Goal: Obtain resource: Obtain resource

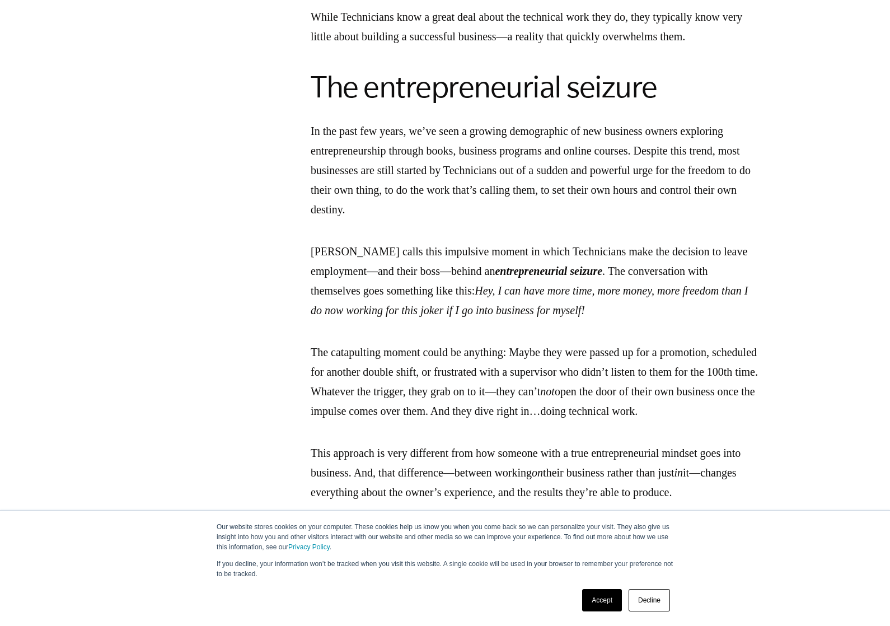
click at [722, 314] on p "[PERSON_NAME] calls this impulsive moment in which Technicians make the decisio…" at bounding box center [535, 281] width 448 height 78
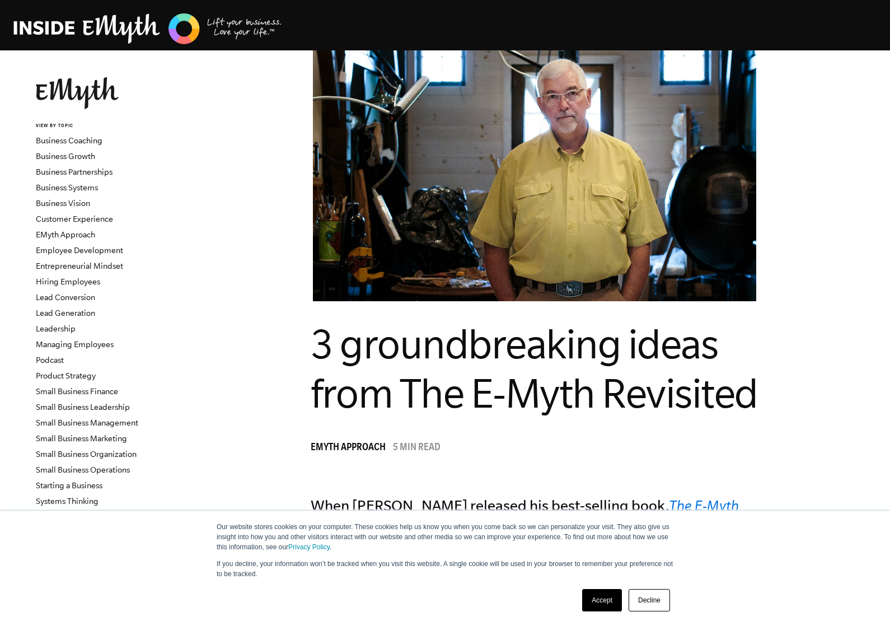
click at [93, 96] on img at bounding box center [77, 93] width 83 height 32
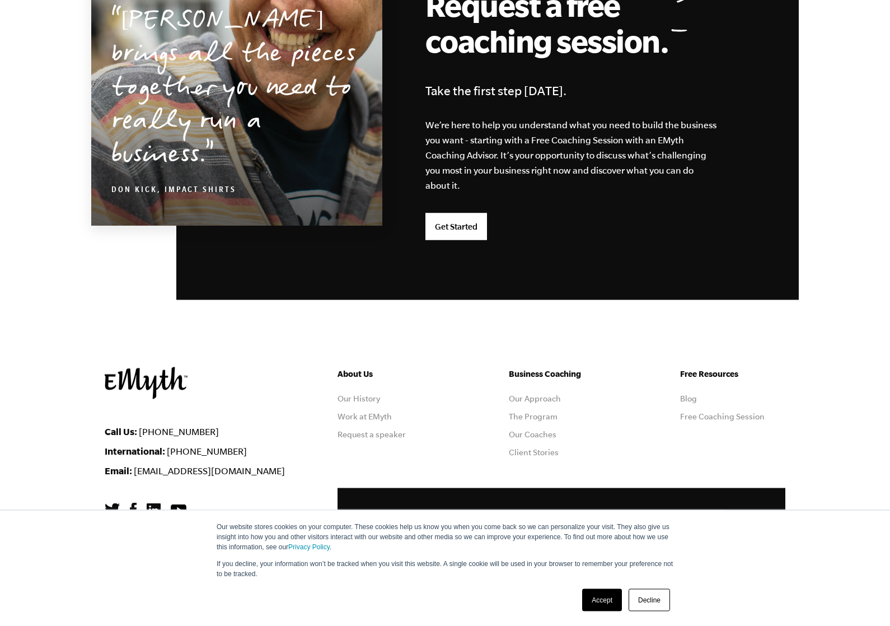
scroll to position [2808, 0]
click at [555, 413] on link "The Program" at bounding box center [533, 416] width 49 height 9
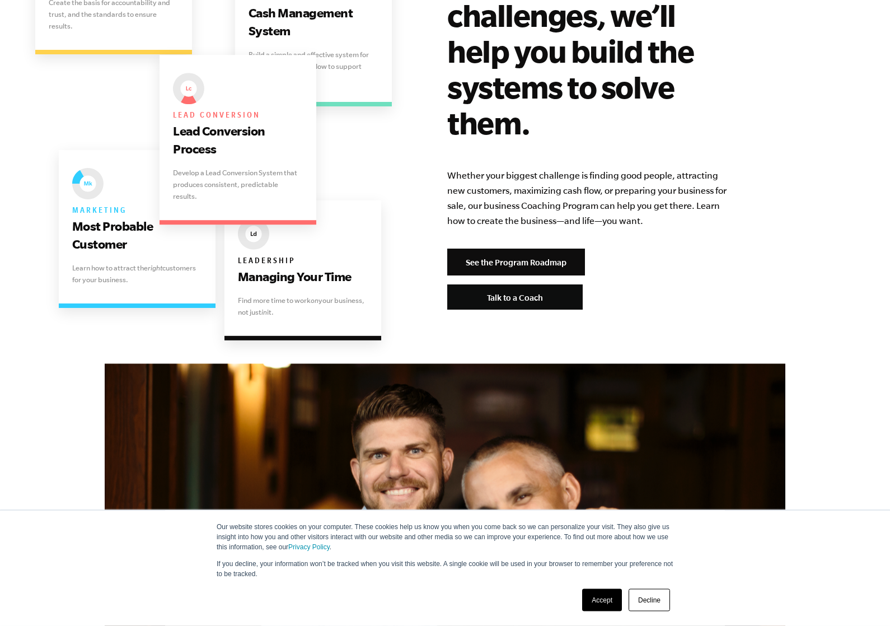
scroll to position [2311, 0]
click at [549, 248] on link "See the Program Roadmap" at bounding box center [516, 261] width 138 height 27
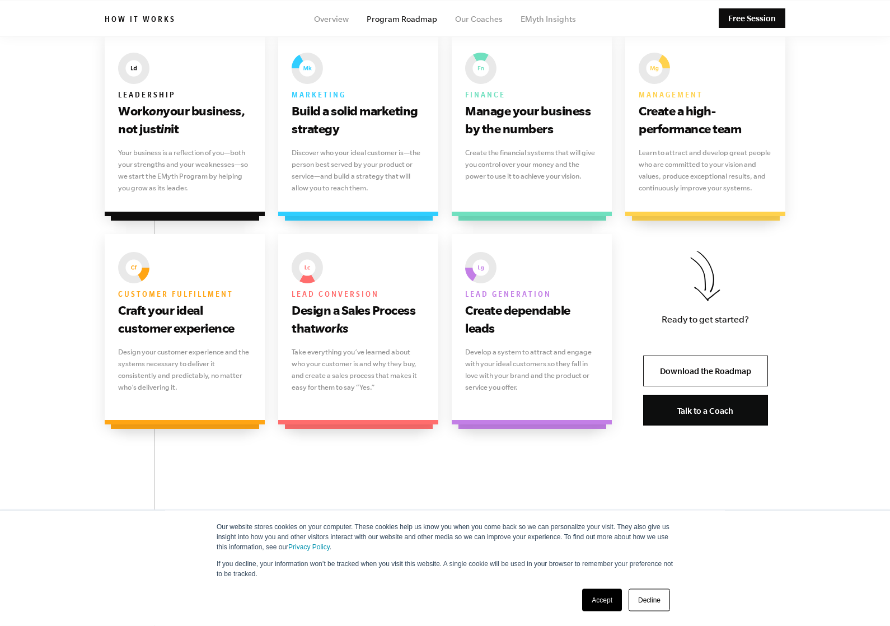
scroll to position [739, 0]
click at [734, 171] on p "Learn to attract and develop great people who are committed to your vision and …" at bounding box center [705, 170] width 133 height 47
click at [742, 171] on p "Learn to attract and develop great people who are committed to your vision and …" at bounding box center [705, 170] width 133 height 47
click at [740, 177] on div "Management Create a high-performance team Learn to attract and develop great pe…" at bounding box center [705, 125] width 160 height 181
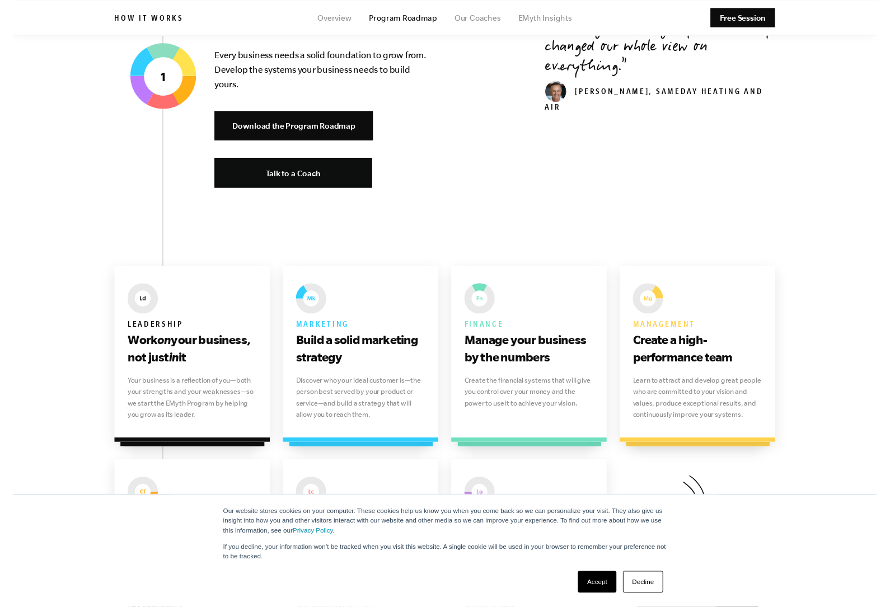
scroll to position [500, 0]
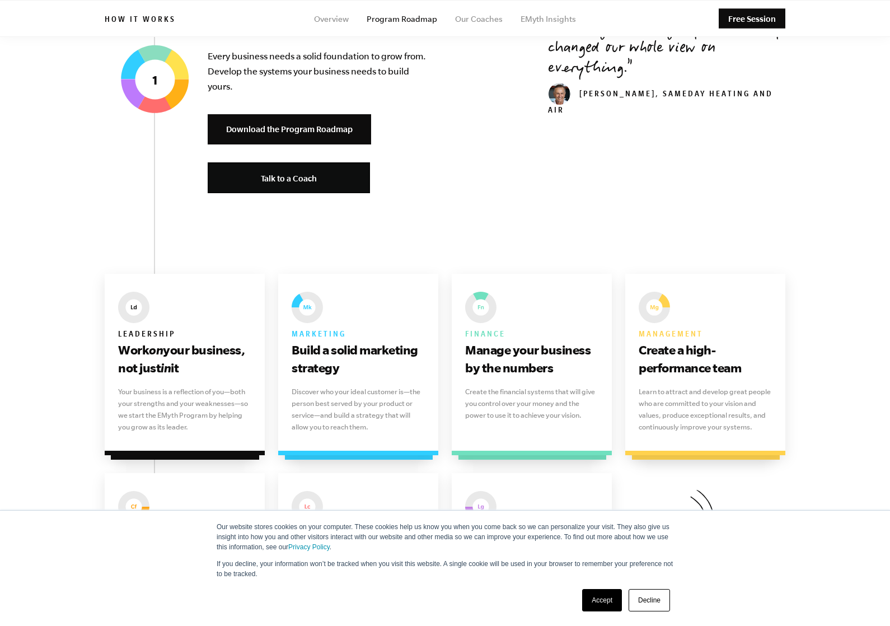
click at [349, 127] on link "Download the Program Roadmap" at bounding box center [289, 129] width 163 height 31
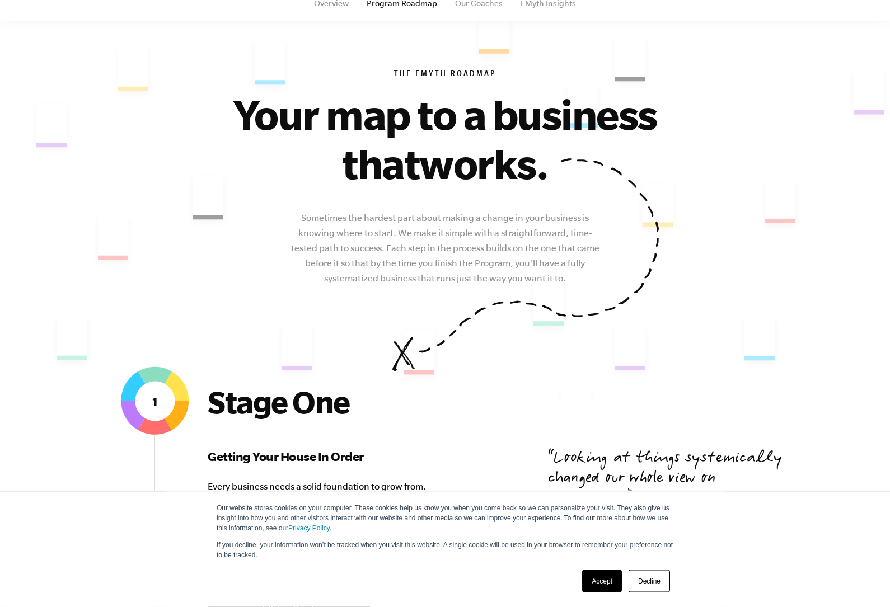
scroll to position [0, 0]
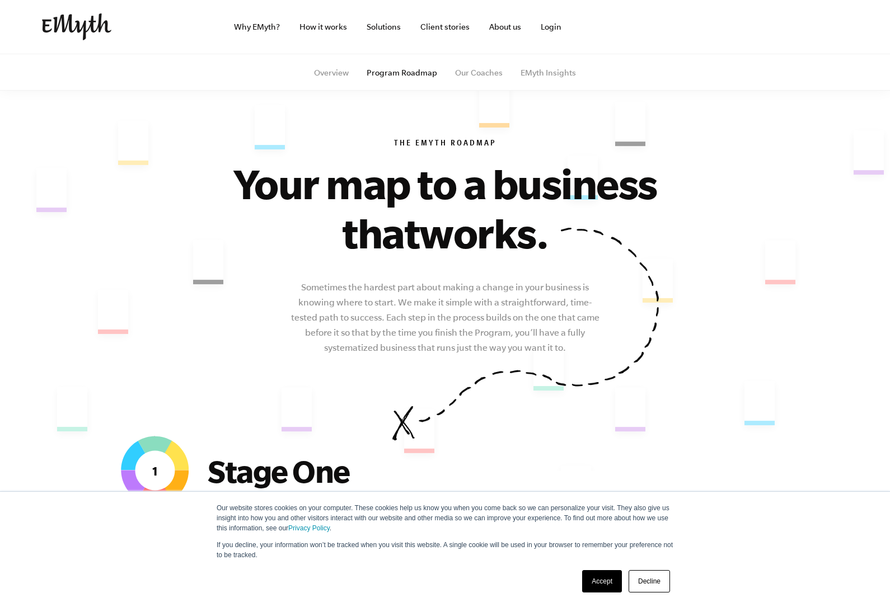
click at [65, 32] on img at bounding box center [76, 26] width 69 height 27
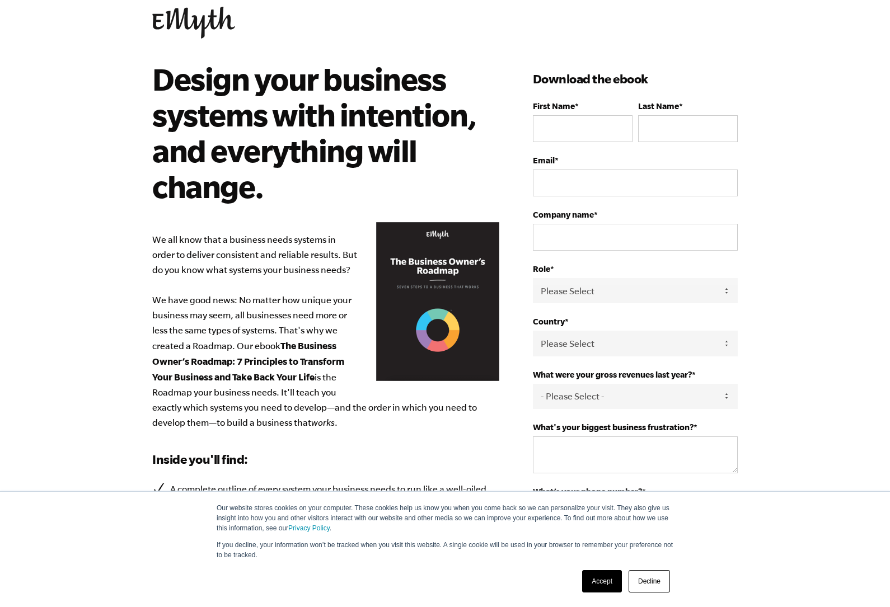
scroll to position [30, 0]
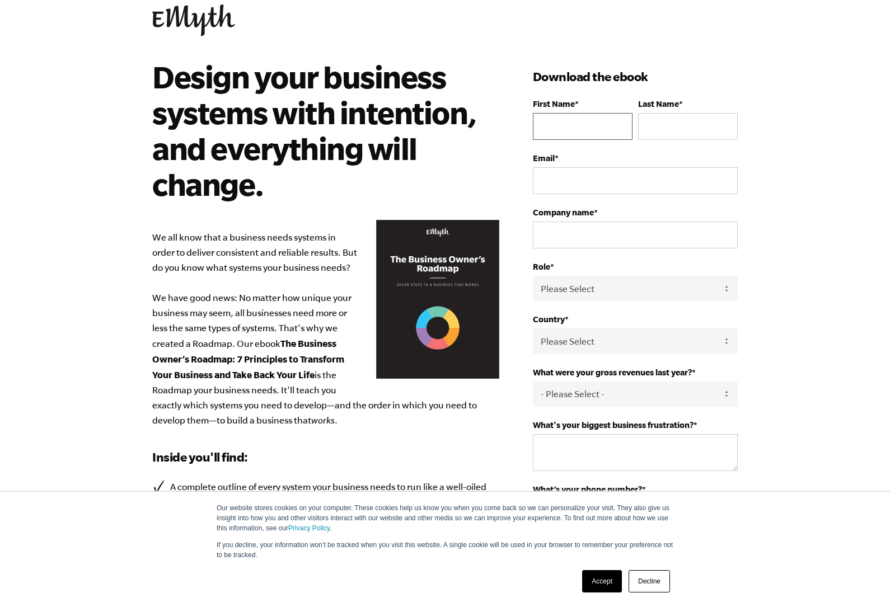
click at [587, 135] on input "First Name *" at bounding box center [583, 126] width 100 height 27
type input "[PERSON_NAME]"
type input "[EMAIL_ADDRESS][PERSON_NAME][DOMAIN_NAME]"
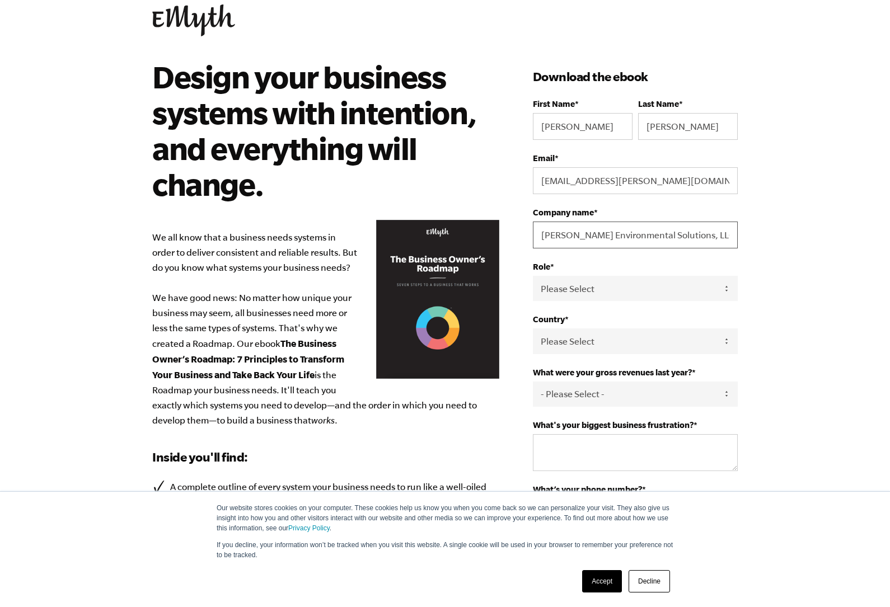
type input "Rotondo Environmental Solutions, LLC"
select select "Executive"
click at [682, 349] on select "Please Select United States Afghanistan Åland Islands Albania Algeria American …" at bounding box center [635, 341] width 205 height 25
select select "United States"
click at [636, 397] on select "- Please Select - 0-75K 76-150K 151-275K 276-500K 501-750K 751-1M 1-2.5M 2.5-5M…" at bounding box center [635, 394] width 205 height 25
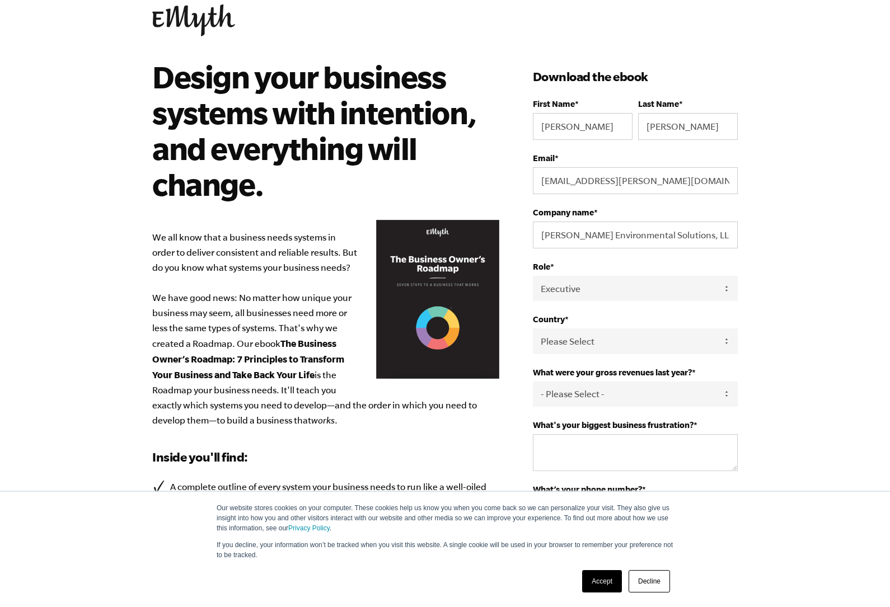
select select "5-10M"
click at [616, 466] on textarea "What's your biggest business frustration? *" at bounding box center [635, 452] width 205 height 37
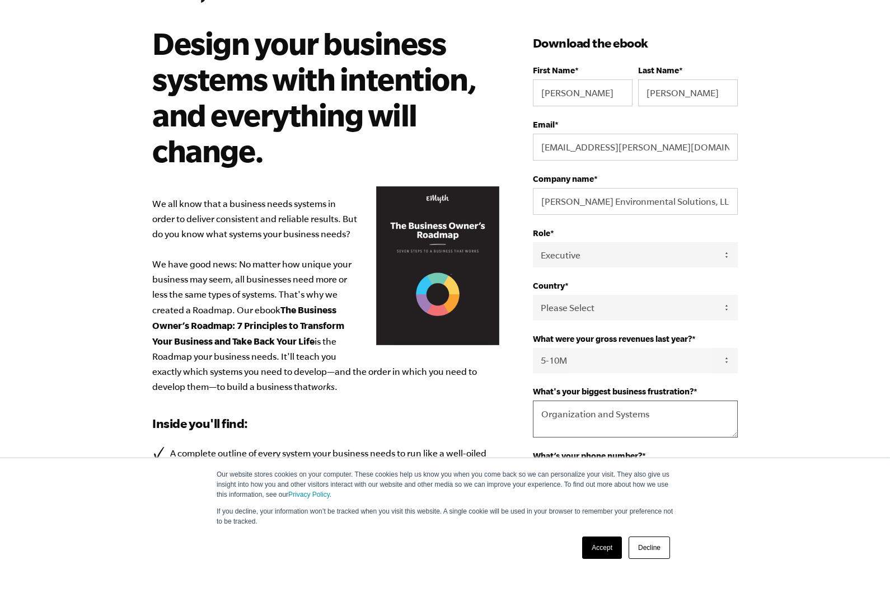
scroll to position [35, 0]
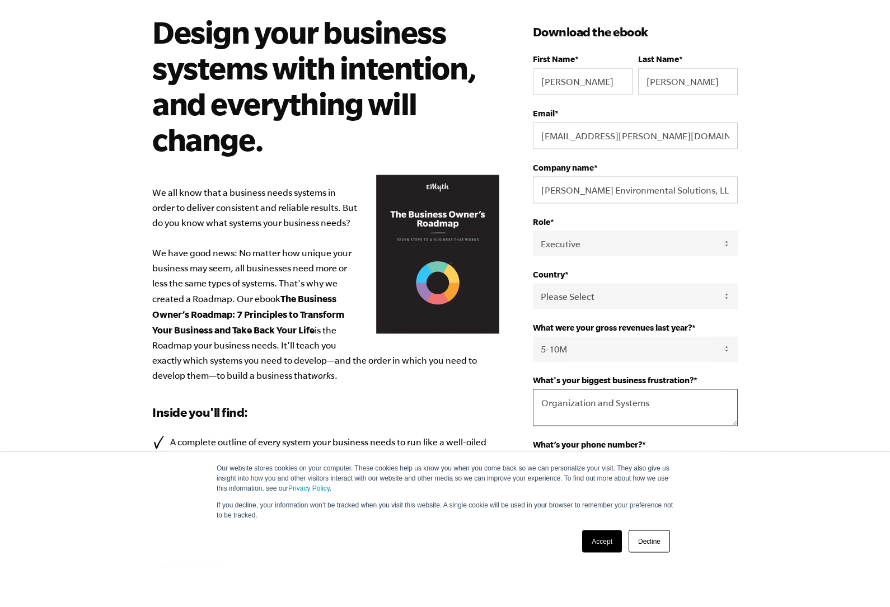
type textarea "Organization and Systems"
click at [723, 494] on input "What’s your phone number? *" at bounding box center [635, 507] width 205 height 27
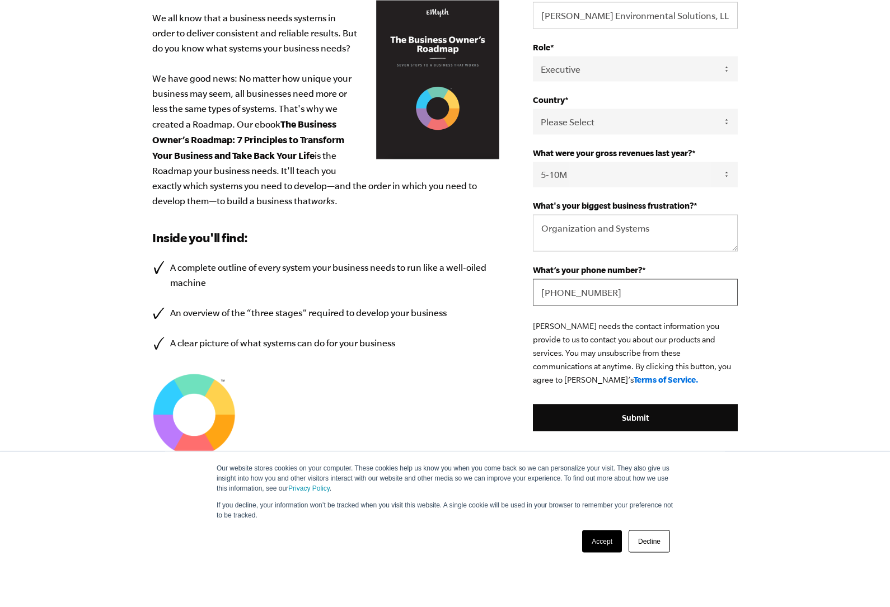
scroll to position [213, 0]
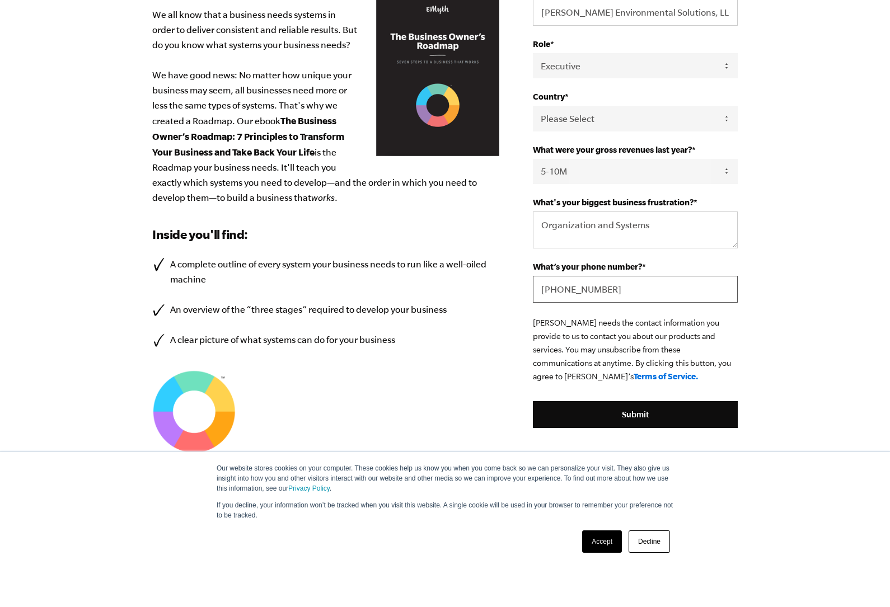
type input "813-503-3629"
click at [671, 441] on input "Submit" at bounding box center [635, 454] width 205 height 27
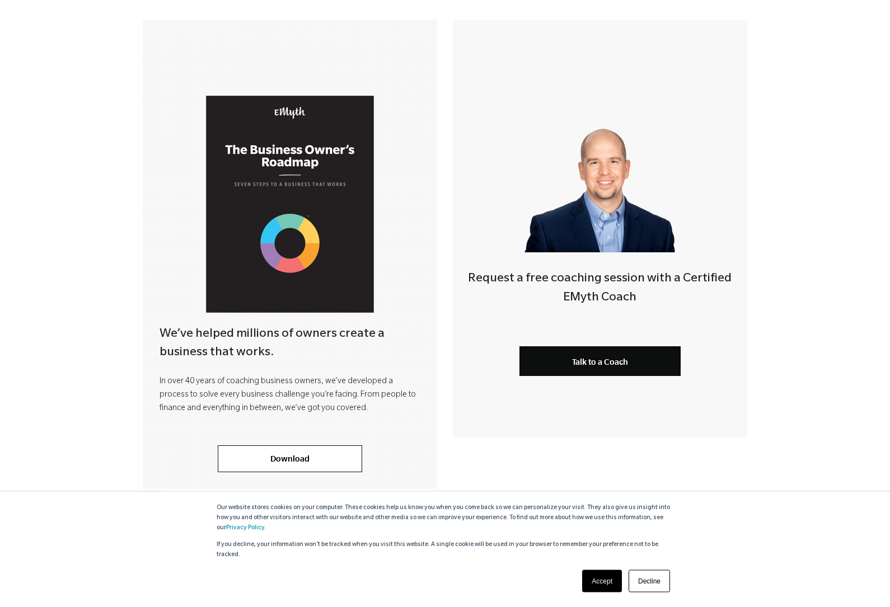
scroll to position [180, 0]
click at [327, 460] on link "Download" at bounding box center [290, 458] width 144 height 27
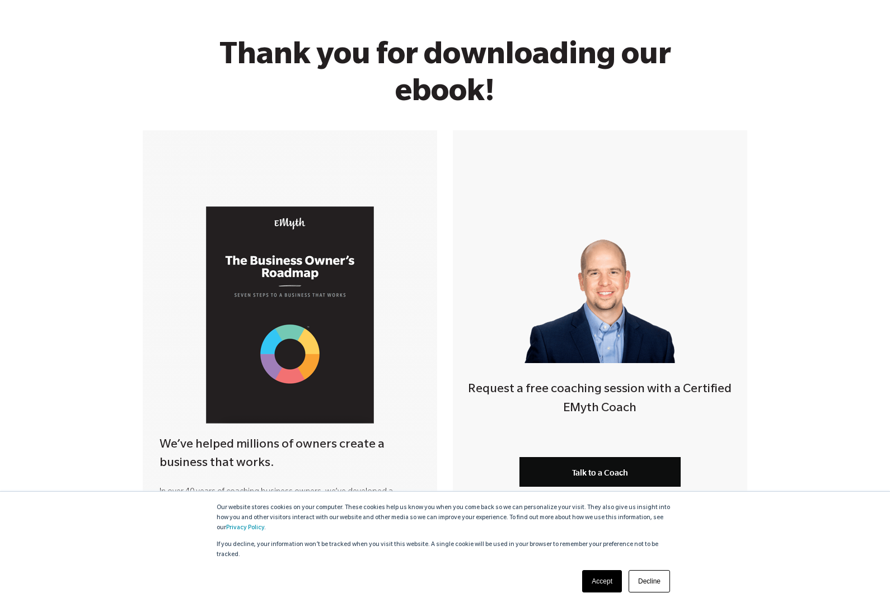
scroll to position [0, 0]
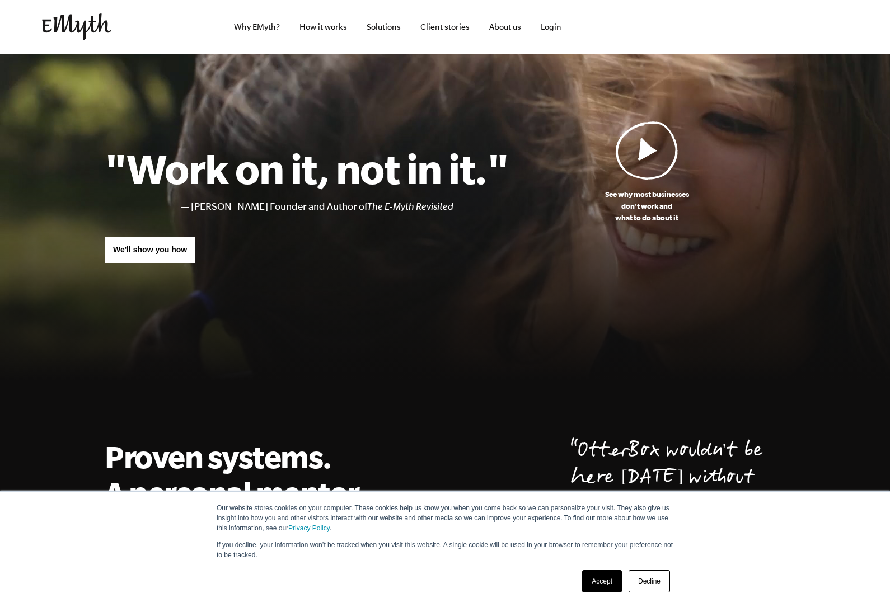
click at [331, 35] on link "How it works" at bounding box center [322, 27] width 65 height 54
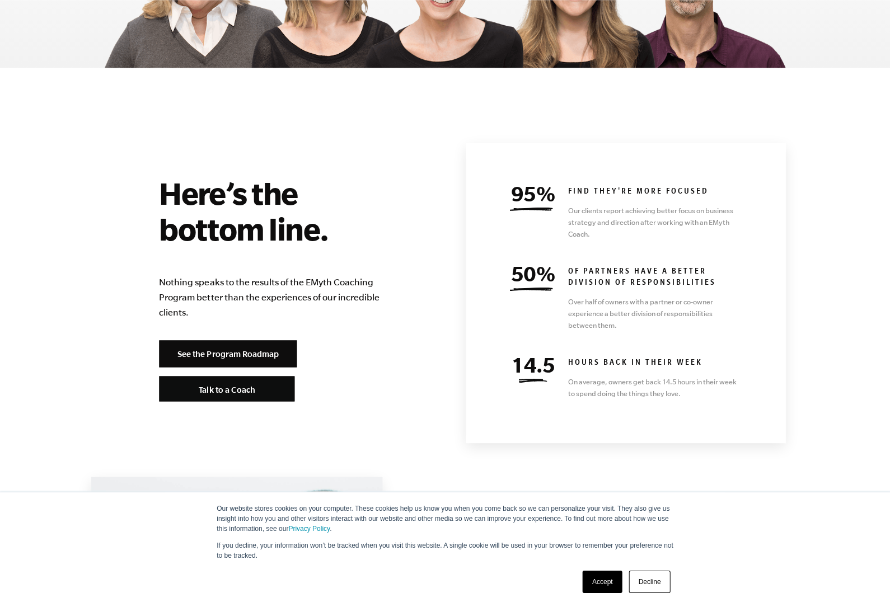
scroll to position [4768, 0]
click at [210, 340] on link "See the Program Roadmap" at bounding box center [228, 353] width 138 height 27
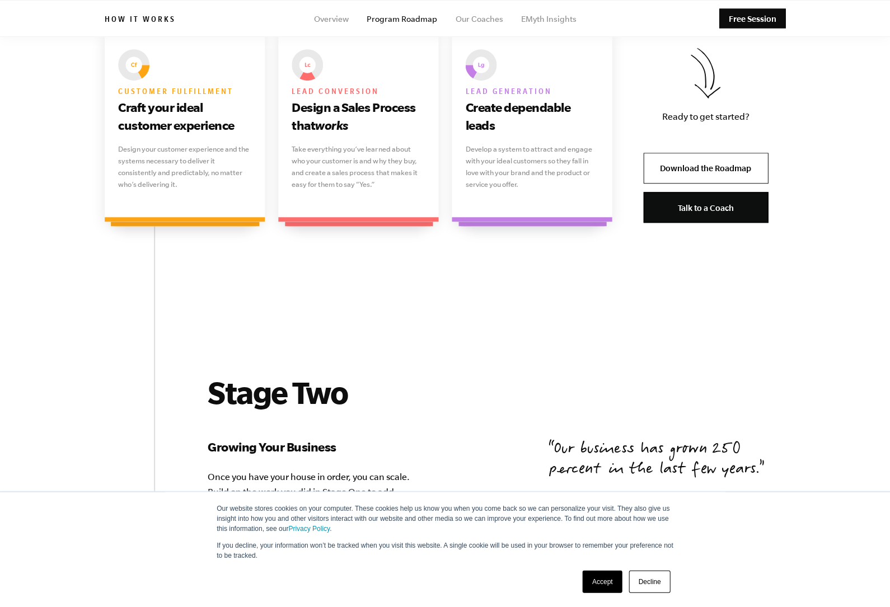
scroll to position [914, 0]
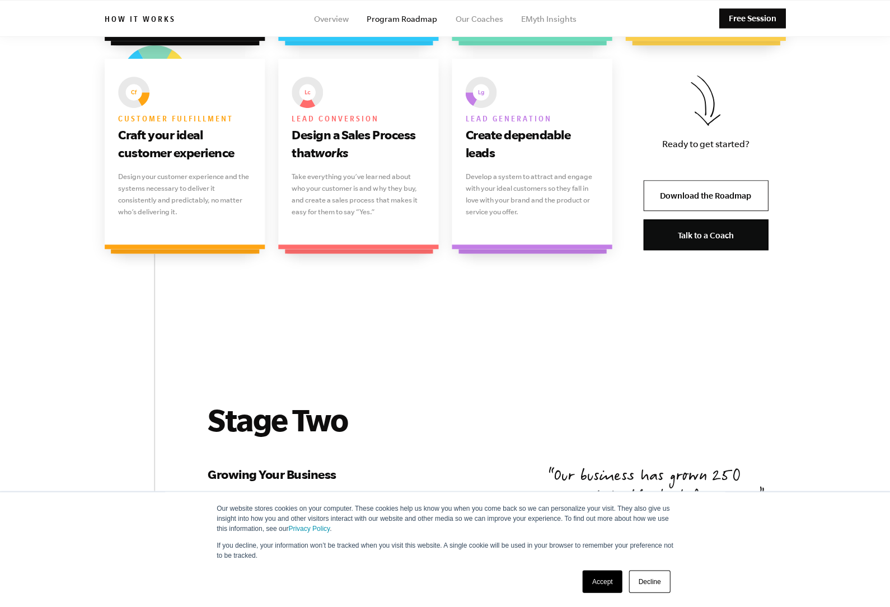
click at [728, 192] on link "Download the Roadmap" at bounding box center [705, 195] width 125 height 31
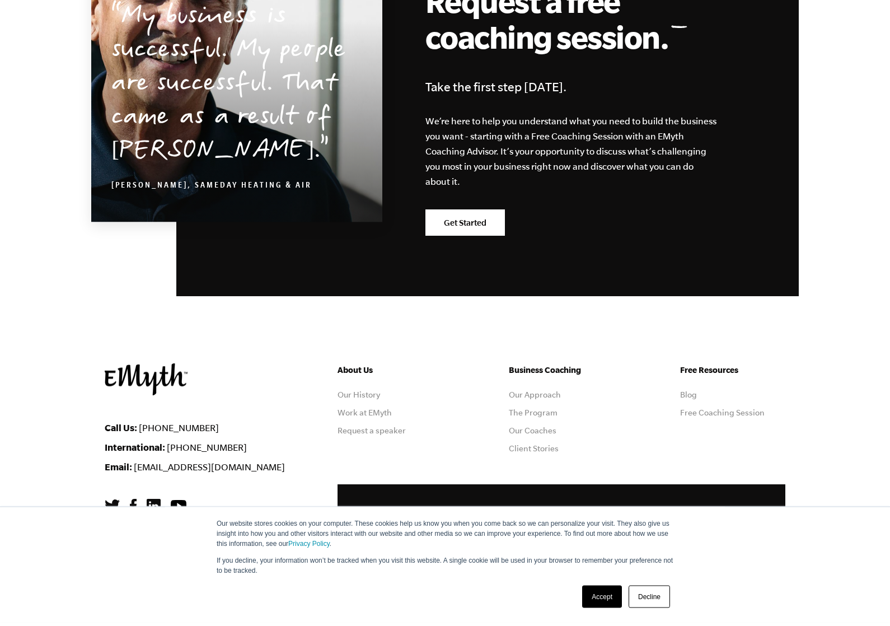
scroll to position [3029, 0]
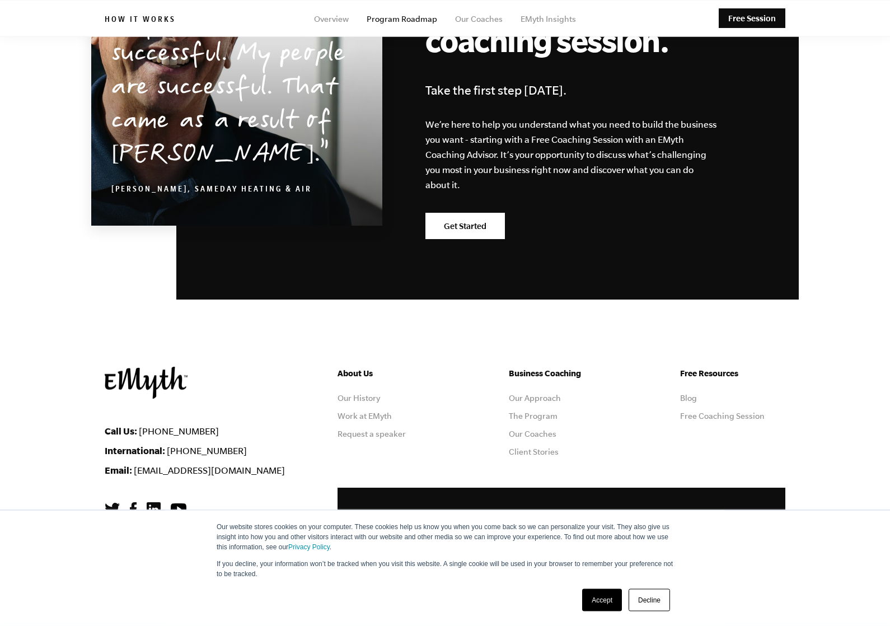
click at [548, 439] on link "Our Coaches" at bounding box center [533, 434] width 48 height 9
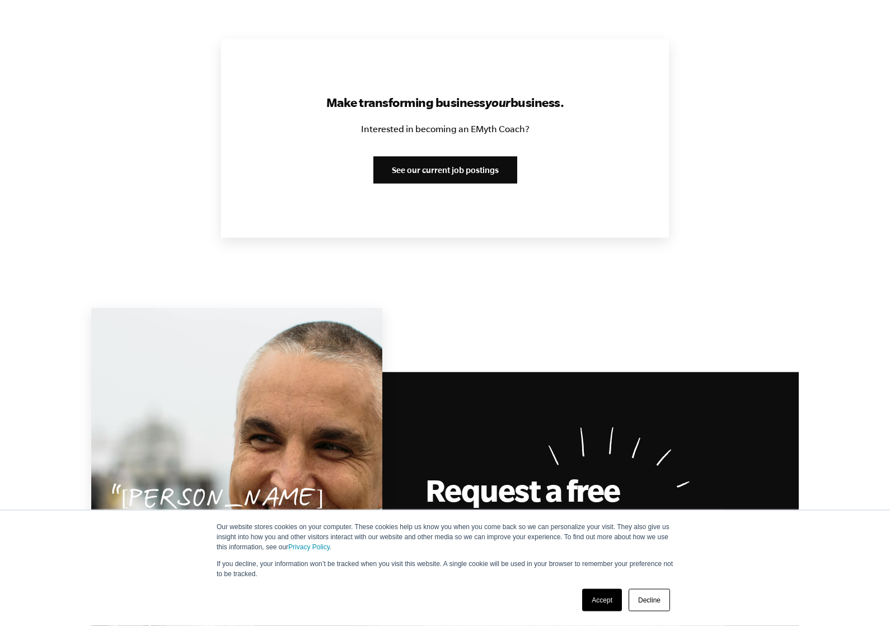
scroll to position [1372, 0]
click at [481, 156] on link "See our current job postings" at bounding box center [445, 169] width 144 height 27
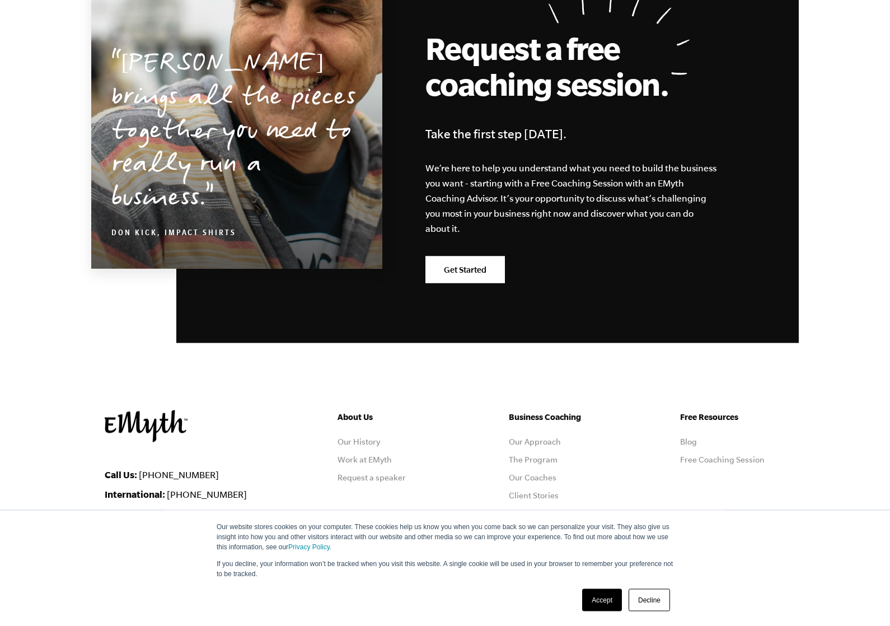
scroll to position [1821, 0]
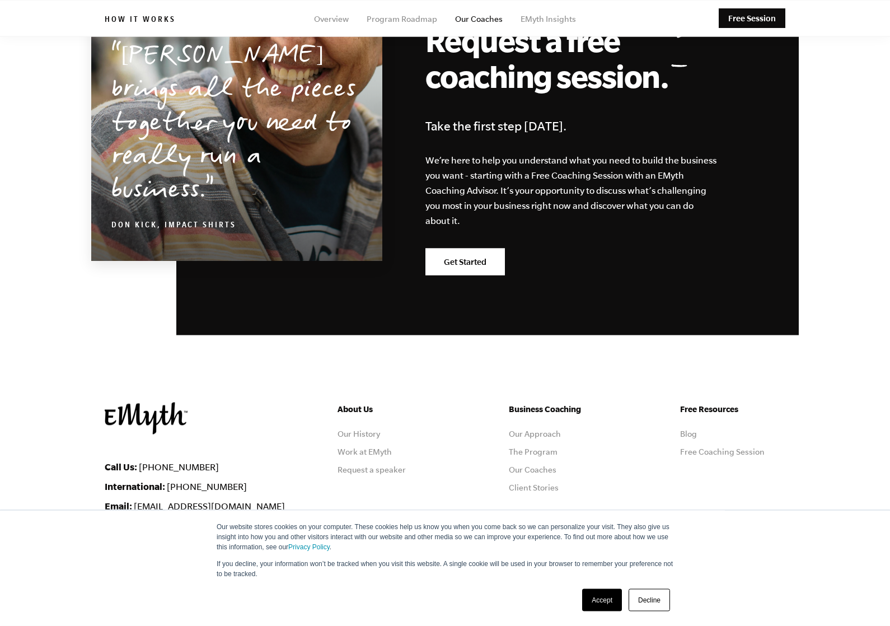
click at [541, 483] on link "Client Stories" at bounding box center [534, 487] width 50 height 9
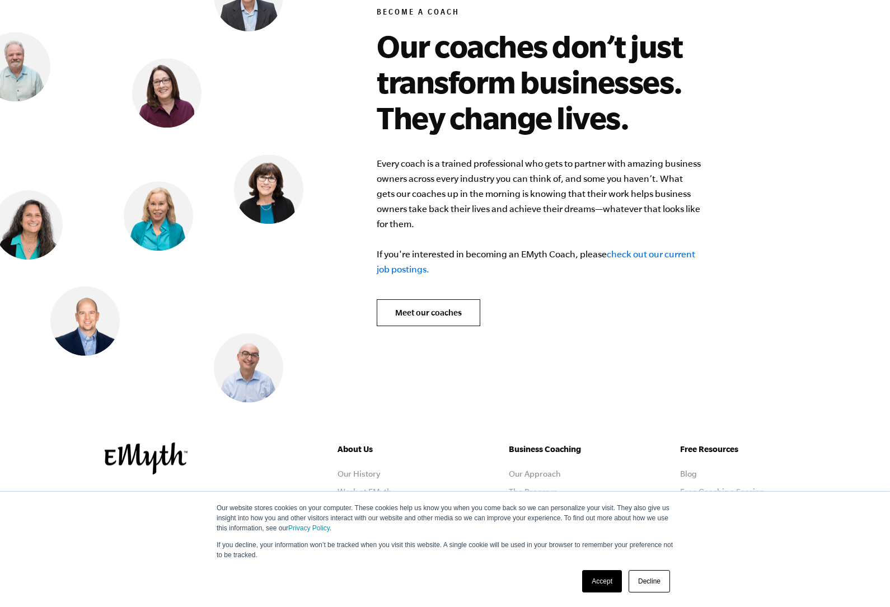
scroll to position [4438, 0]
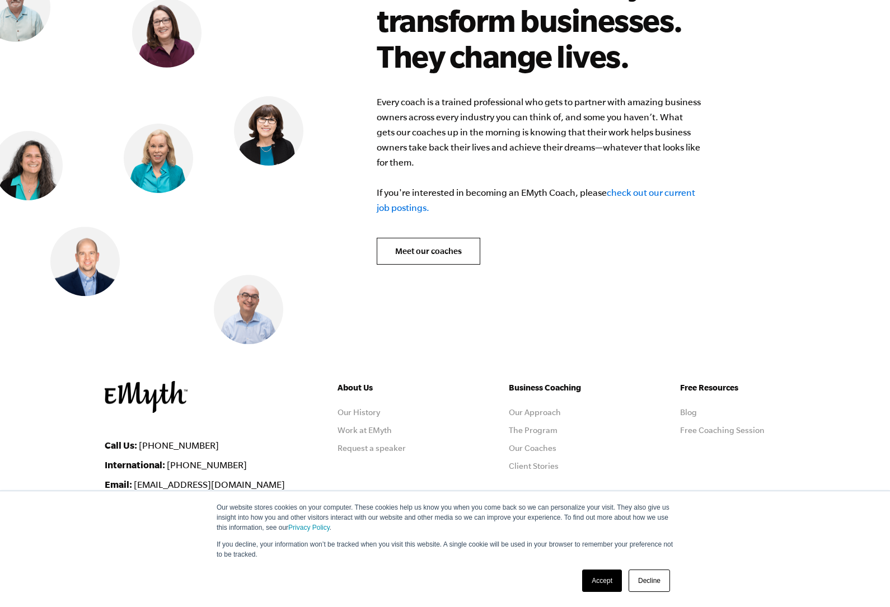
click at [656, 188] on link "check out our current job postings." at bounding box center [536, 200] width 318 height 25
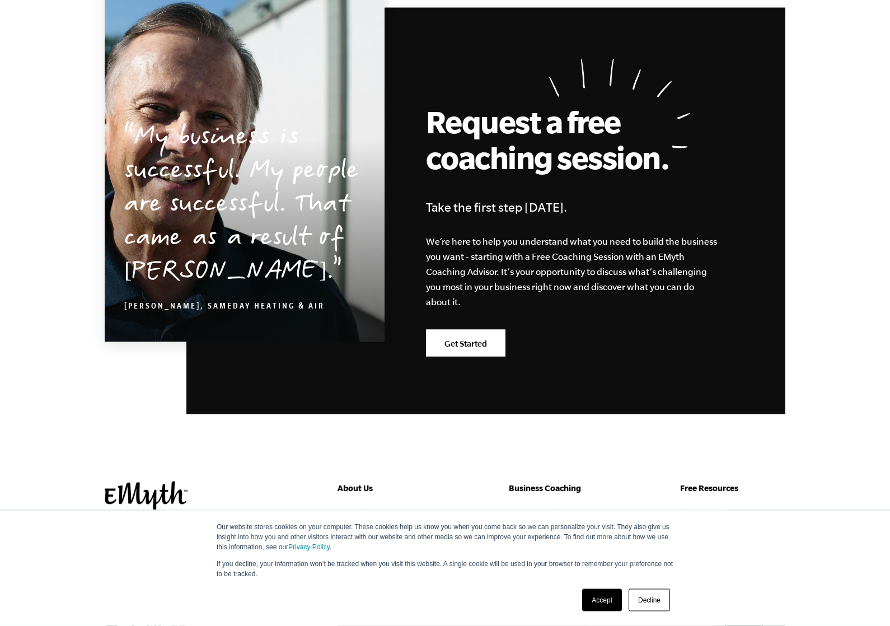
scroll to position [1235, 0]
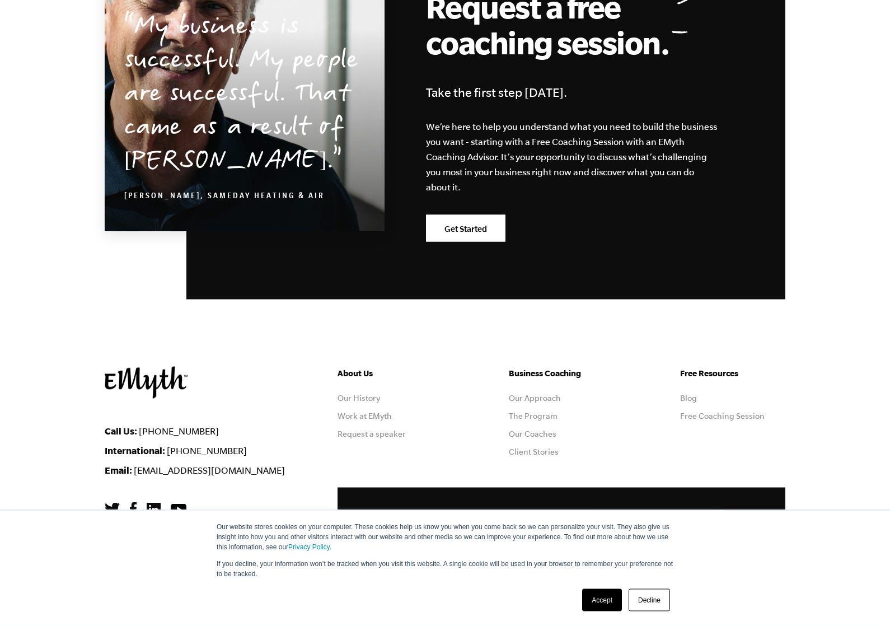
click at [151, 509] on img at bounding box center [154, 510] width 14 height 14
click at [114, 515] on img at bounding box center [112, 509] width 15 height 13
click at [695, 397] on link "Blog" at bounding box center [688, 397] width 17 height 9
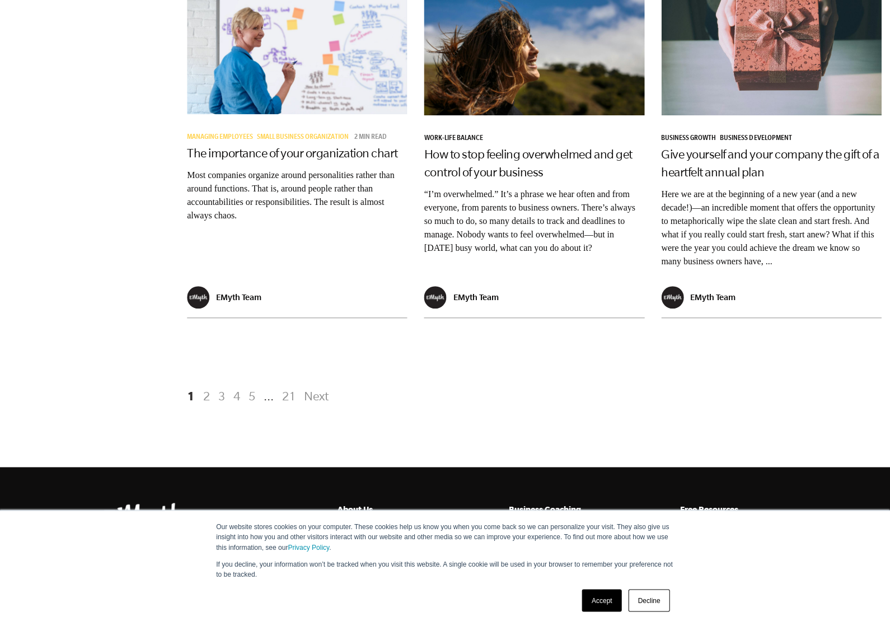
scroll to position [2133, 0]
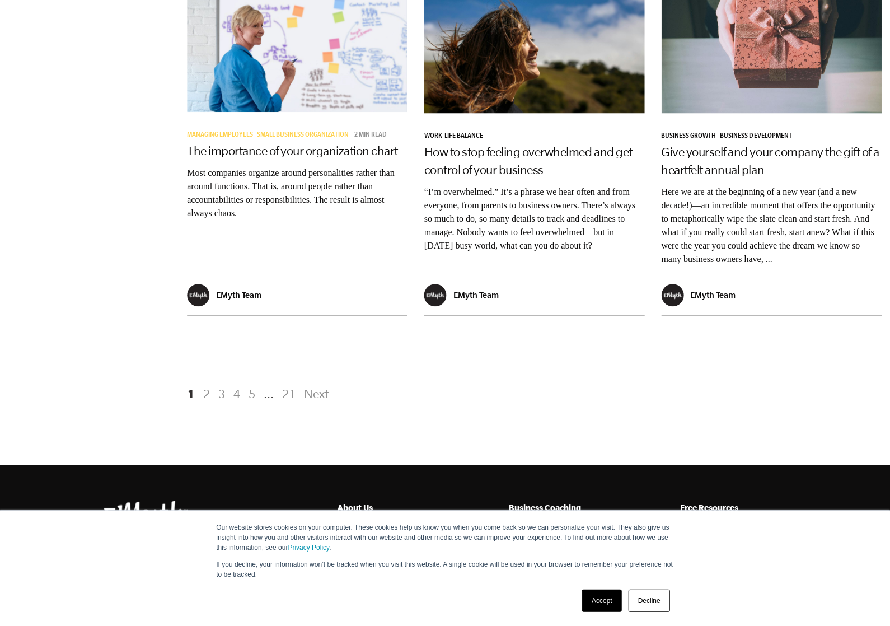
click at [323, 383] on link "Next" at bounding box center [315, 393] width 28 height 20
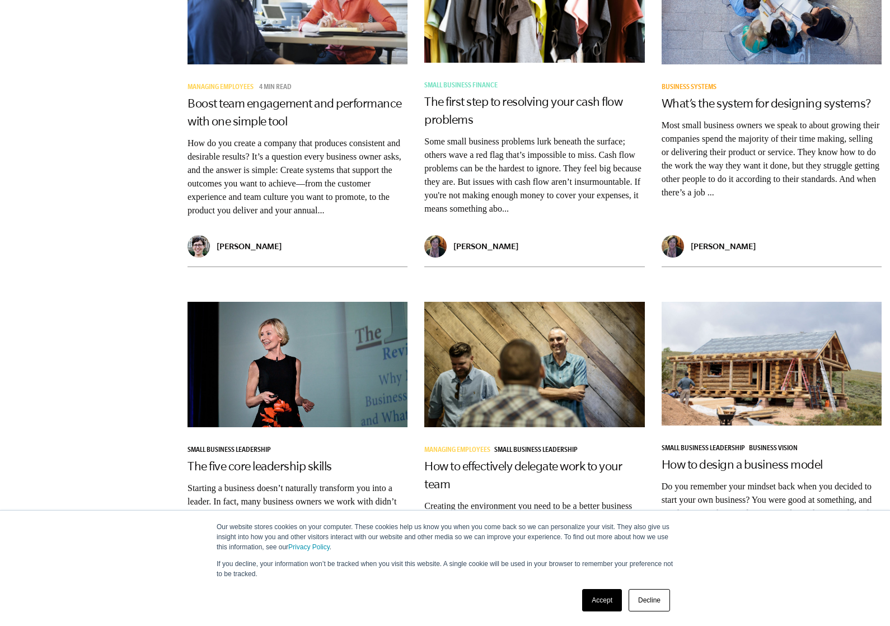
scroll to position [1507, 0]
click at [718, 119] on p "Most small business owners we speak to about growing their companies spend the …" at bounding box center [772, 159] width 220 height 81
click at [719, 119] on p "Most small business owners we speak to about growing their companies spend the …" at bounding box center [772, 159] width 220 height 81
click at [714, 97] on link "What’s the system for designing systems?" at bounding box center [766, 103] width 209 height 13
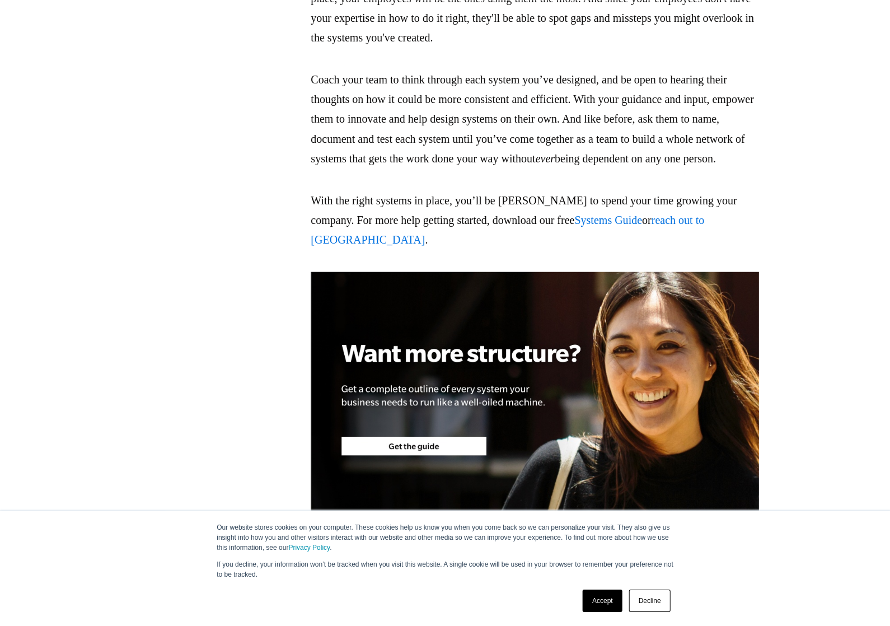
scroll to position [2924, 0]
click at [597, 226] on span "Systems Guide" at bounding box center [608, 220] width 68 height 12
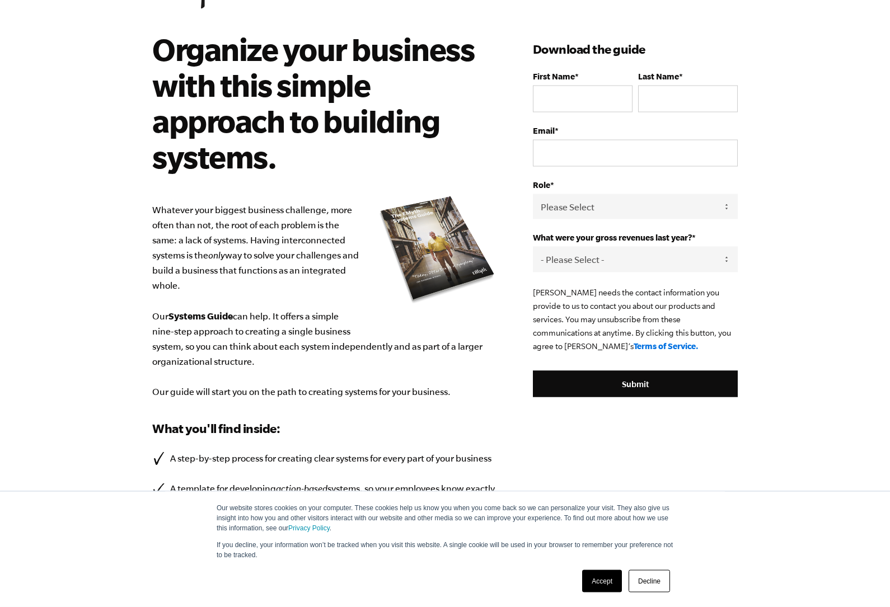
scroll to position [61, 0]
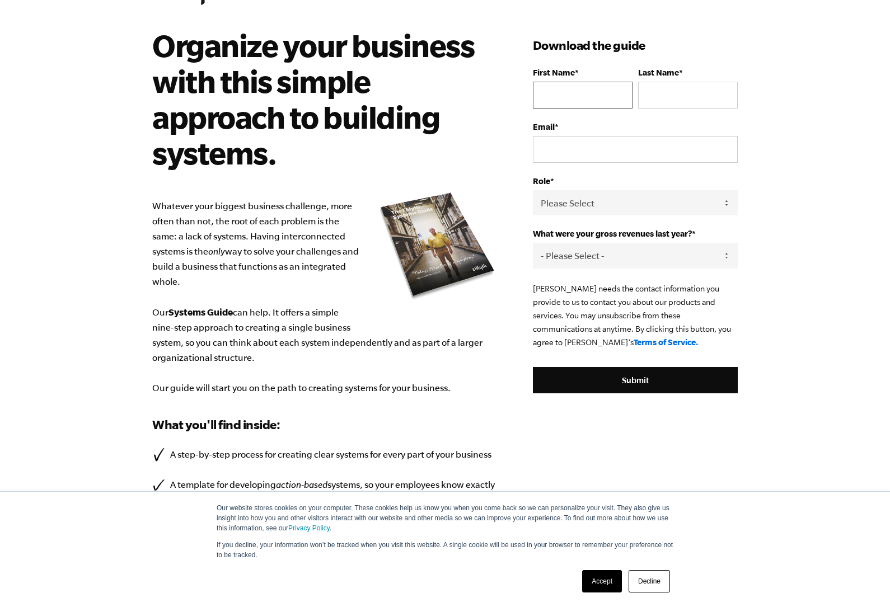
click at [602, 93] on input "First Name *" at bounding box center [583, 95] width 100 height 27
type input "[PERSON_NAME]"
type input "a"
type input "[PERSON_NAME]"
type input "[EMAIL_ADDRESS][PERSON_NAME][DOMAIN_NAME]"
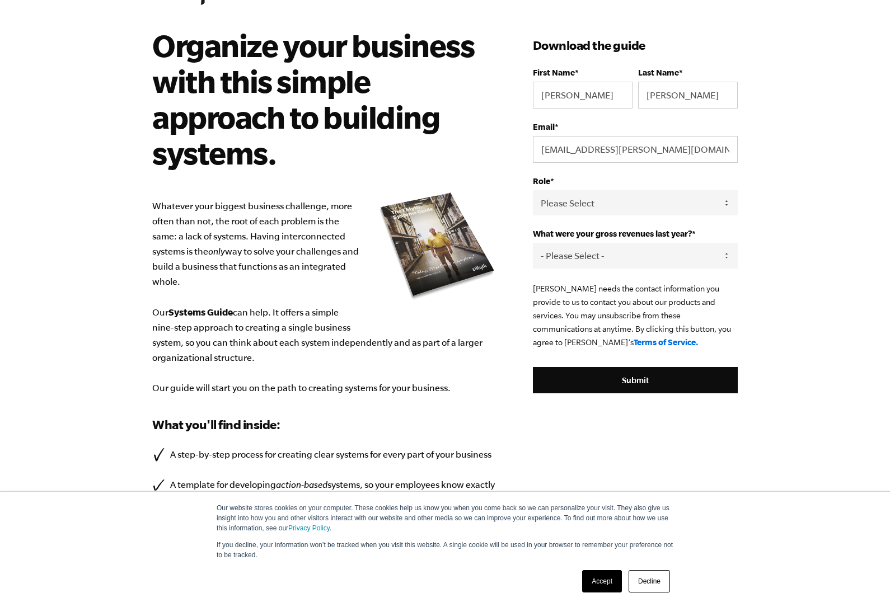
click at [651, 210] on select "Please Select Owner Partner / Co-Owner Executive Employee / Other" at bounding box center [635, 202] width 205 height 25
select select "Executive"
click at [681, 257] on select "- Please Select - 0-75K 76-150K 151-275K 276-500K 501-750K 751-1M 1-2.5M 2.5-5M…" at bounding box center [635, 255] width 205 height 25
select select "5-10M"
click at [655, 384] on input "Submit" at bounding box center [635, 380] width 205 height 27
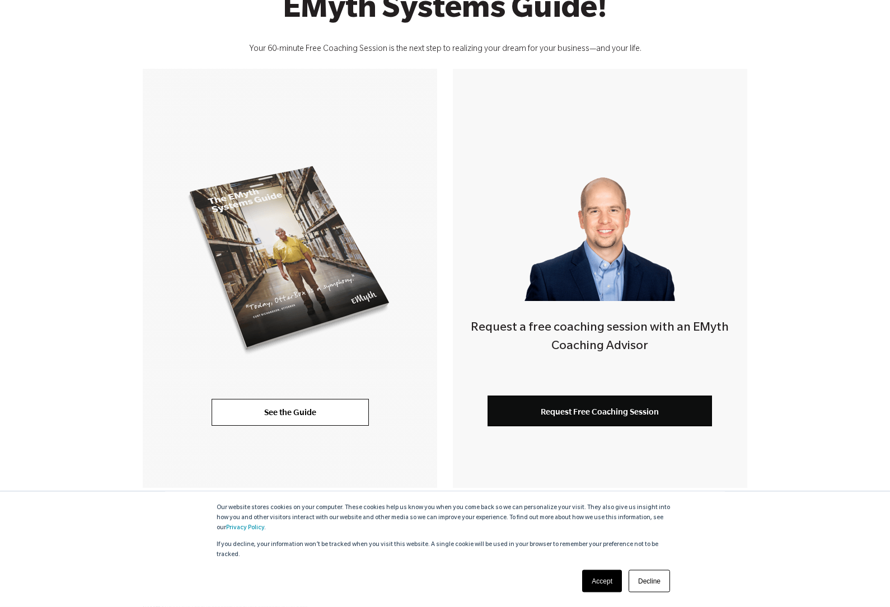
scroll to position [153, 0]
click at [341, 412] on link "See the Guide" at bounding box center [290, 412] width 157 height 27
